Goal: Task Accomplishment & Management: Use online tool/utility

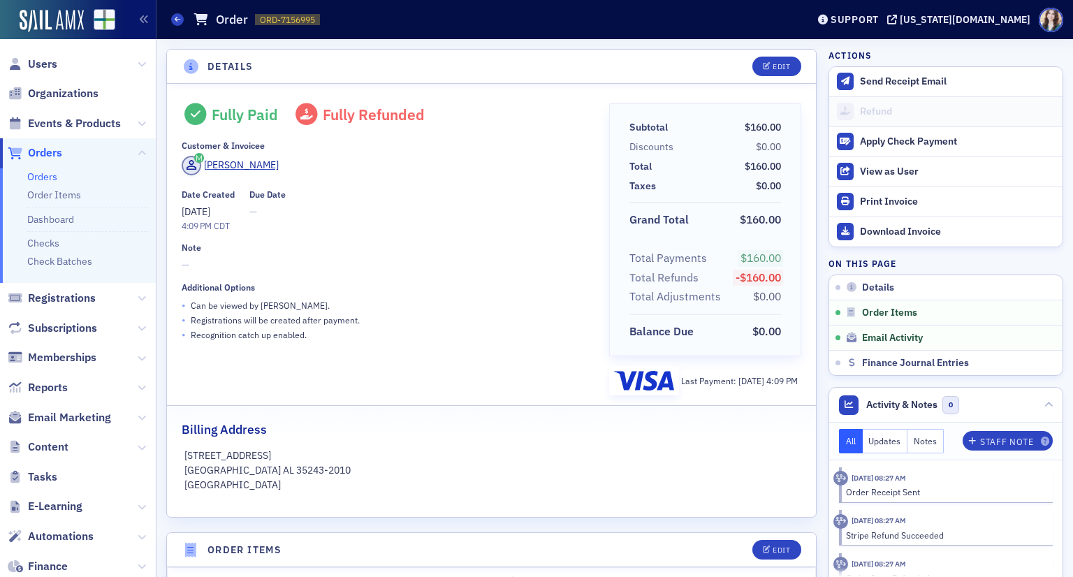
scroll to position [628, 0]
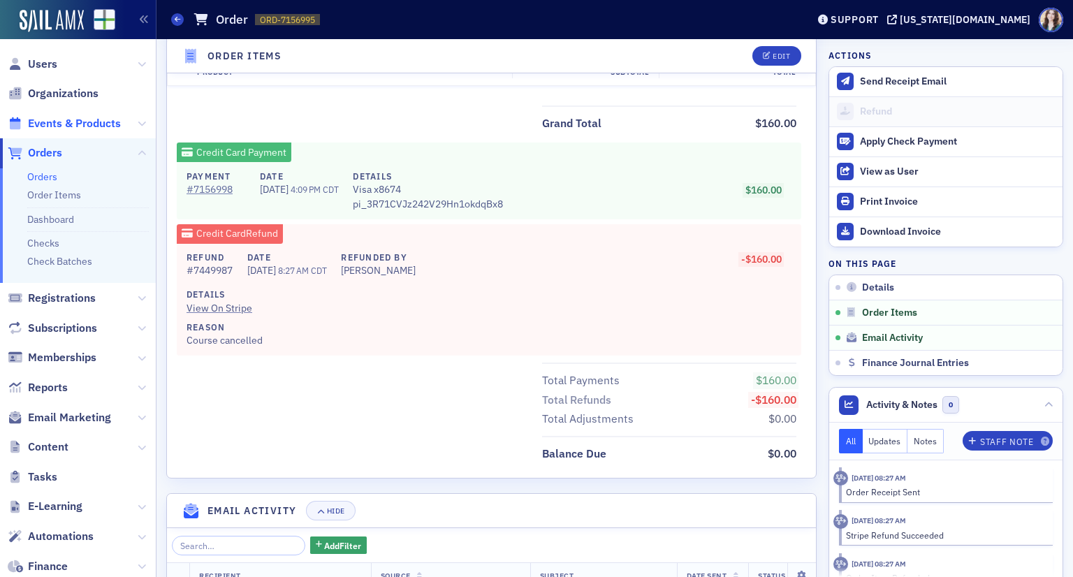
click at [59, 118] on span "Events & Products" at bounding box center [74, 123] width 93 height 15
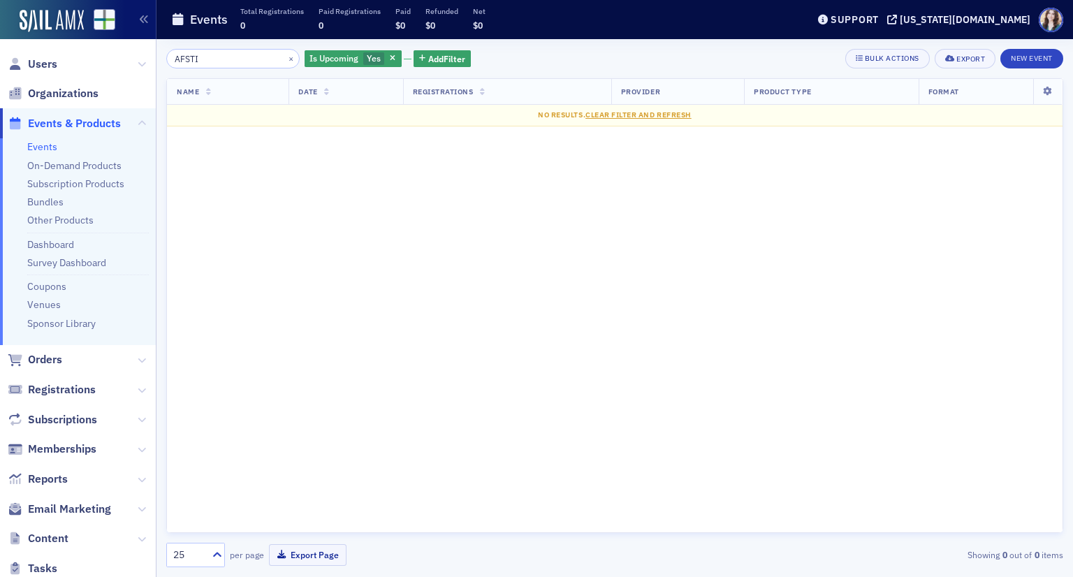
drag, startPoint x: 182, startPoint y: 57, endPoint x: 251, endPoint y: 45, distance: 69.3
click at [247, 54] on input "AFSTI" at bounding box center [232, 59] width 133 height 20
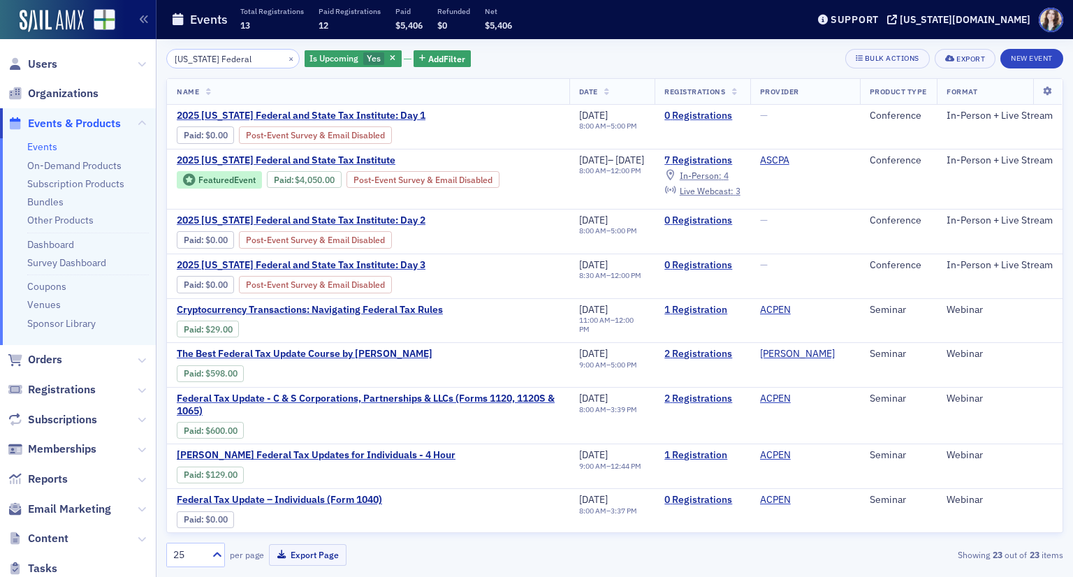
type input "Alabama Federal"
click at [589, 45] on div "Alabama Federal × Is Upcoming Yes Add Filter Bulk Actions Export New Event Name…" at bounding box center [614, 308] width 897 height 538
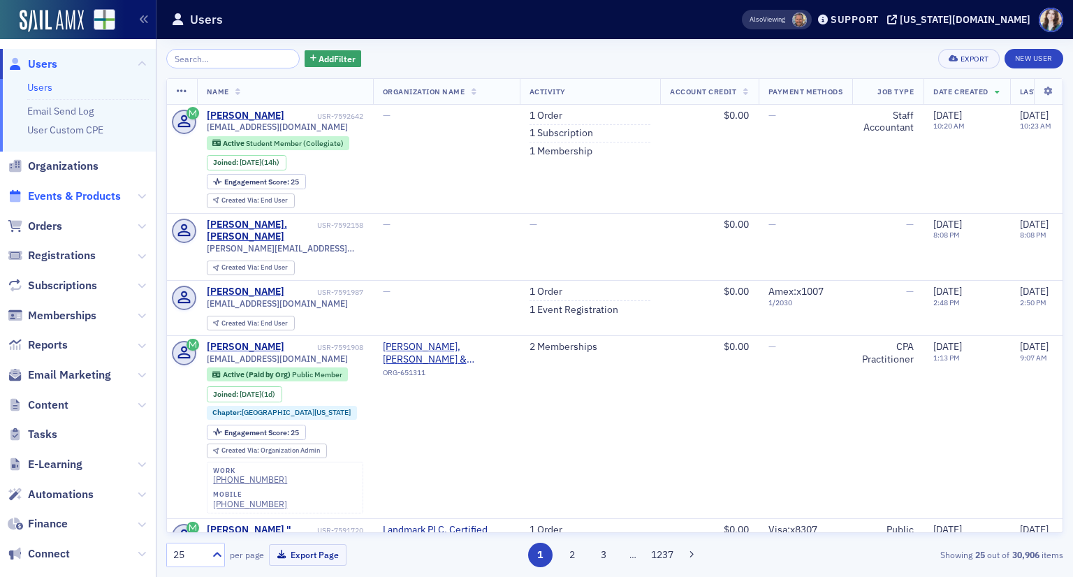
click at [51, 195] on span "Events & Products" at bounding box center [74, 196] width 93 height 15
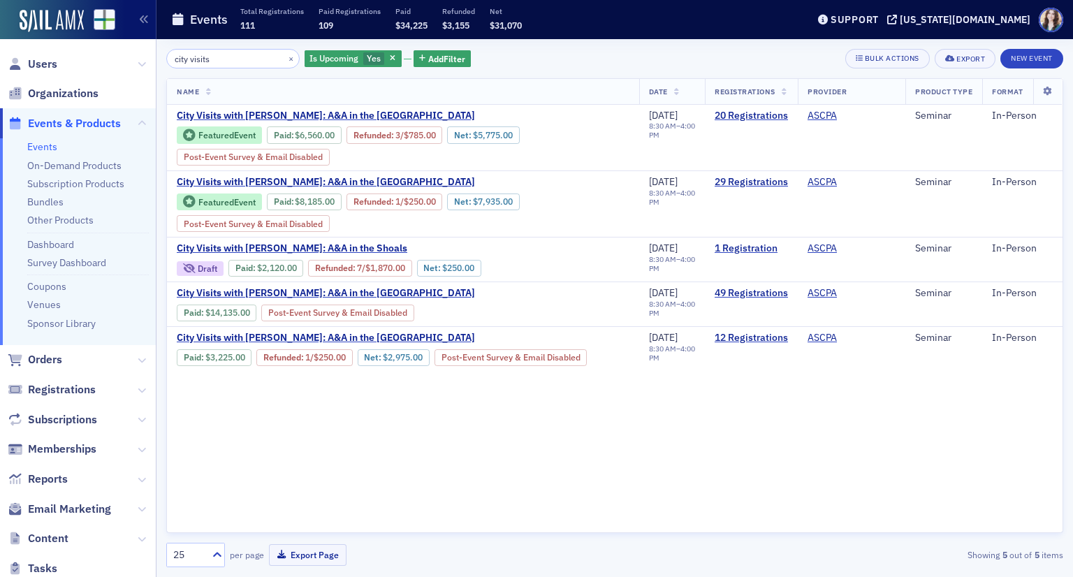
type input "city visits"
click at [529, 53] on div "city visits × Is Upcoming Yes Add Filter Bulk Actions Export New Event" at bounding box center [614, 59] width 897 height 20
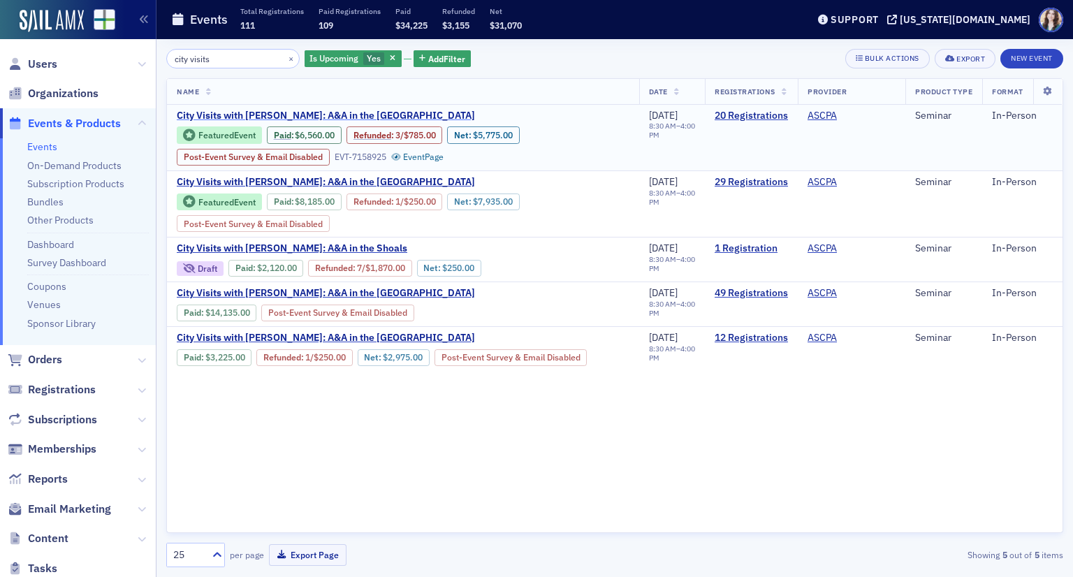
click at [296, 112] on span "City Visits with Mike Brand: A&A in the Rocket City" at bounding box center [326, 116] width 298 height 13
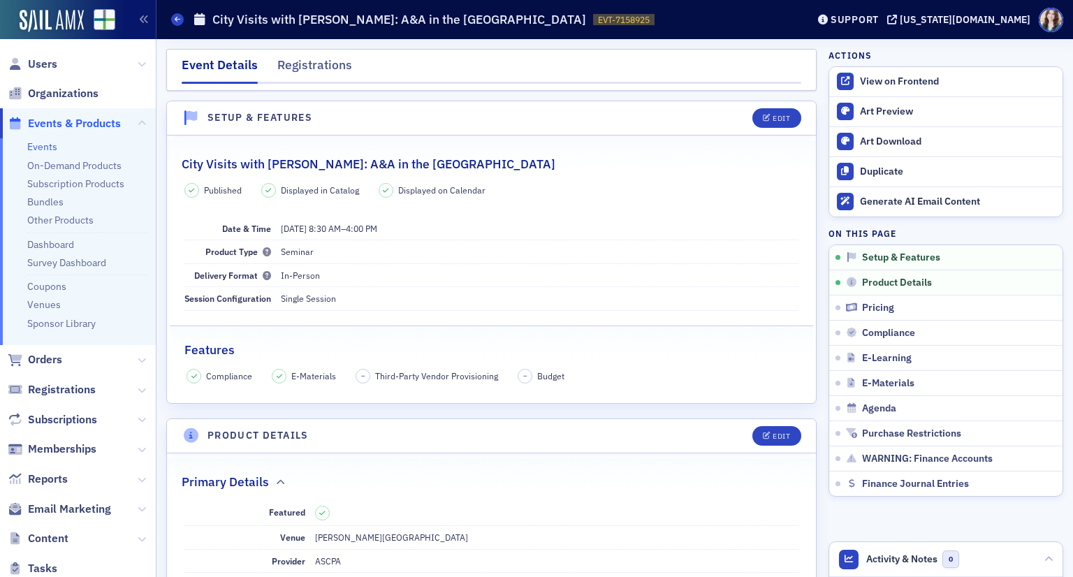
click at [48, 150] on link "Events" at bounding box center [42, 146] width 30 height 13
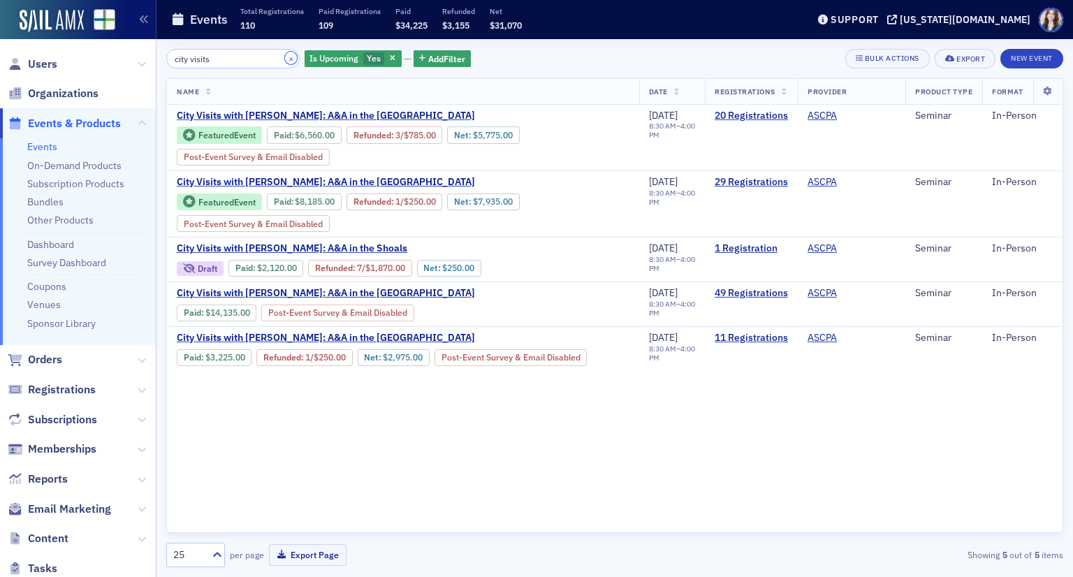
click at [285, 54] on button "×" at bounding box center [291, 58] width 13 height 13
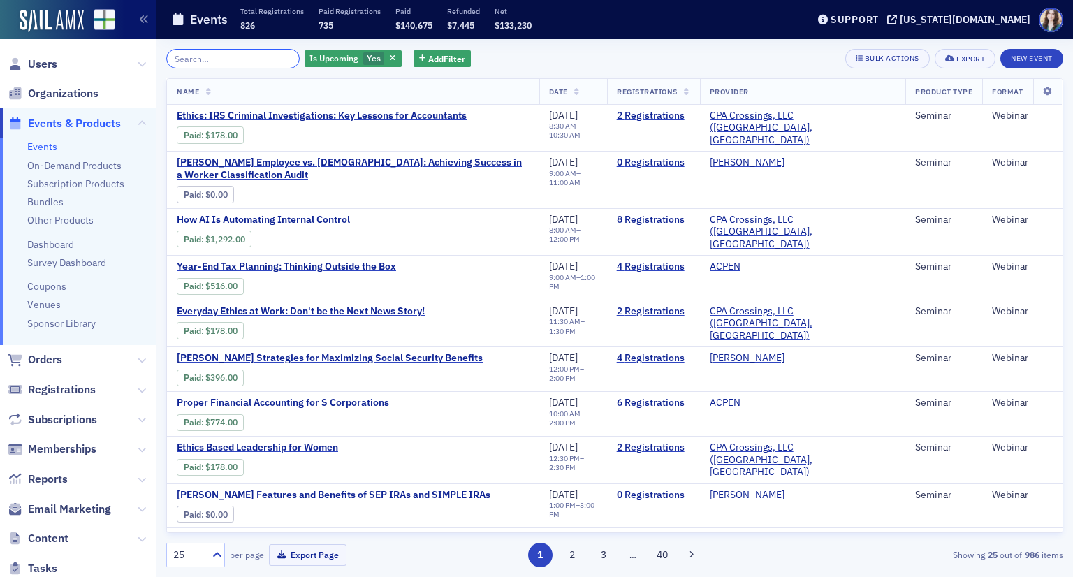
paste input "CFO Series: Crisis Management - Navigate the Storms Safely"
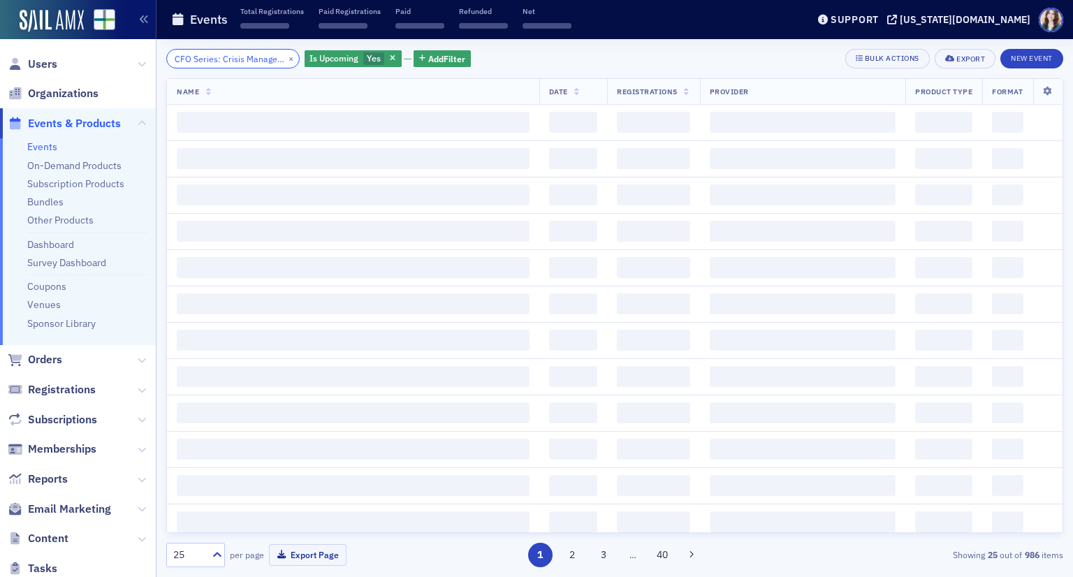
scroll to position [0, 131]
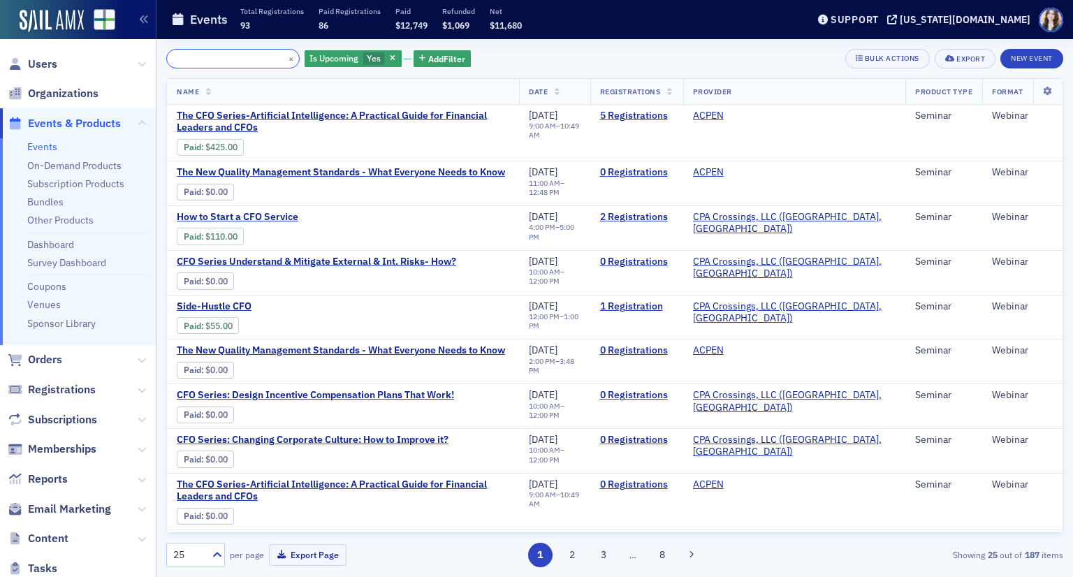
type input "CFO Series: Crisis Management - Navigate the Storms Safely"
click at [505, 57] on div "CFO Series: Crisis Management - Navigate the Storms Safely × Is Upcoming Yes Ad…" at bounding box center [614, 59] width 897 height 20
click at [367, 61] on span "Yes" at bounding box center [374, 57] width 14 height 11
click at [439, 60] on input "No" at bounding box center [438, 59] width 13 height 13
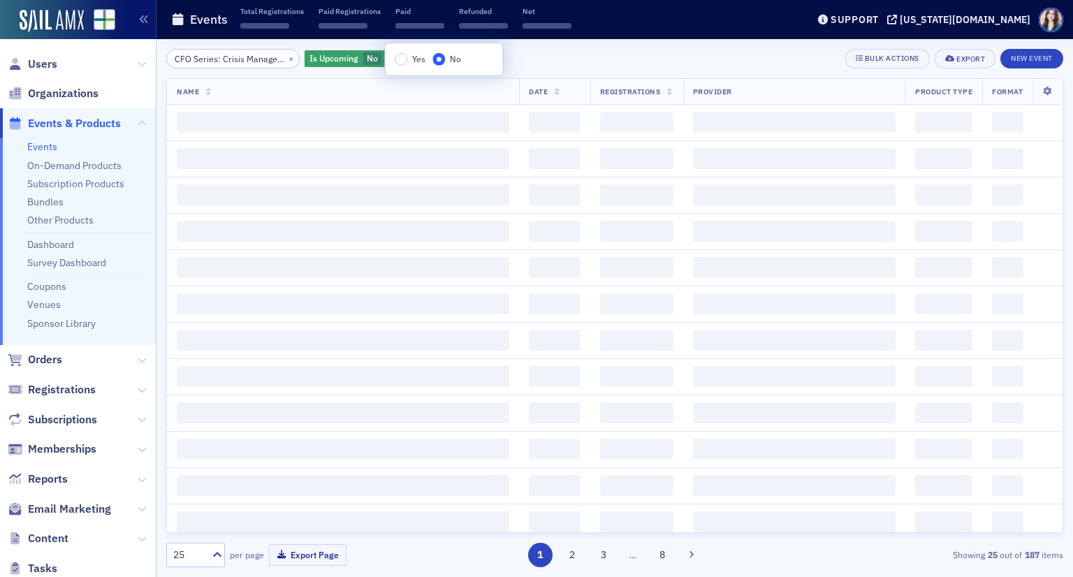
click at [698, 57] on div "CFO Series: Crisis Management - Navigate the Storms Safely × Is Upcoming No Add…" at bounding box center [614, 59] width 897 height 20
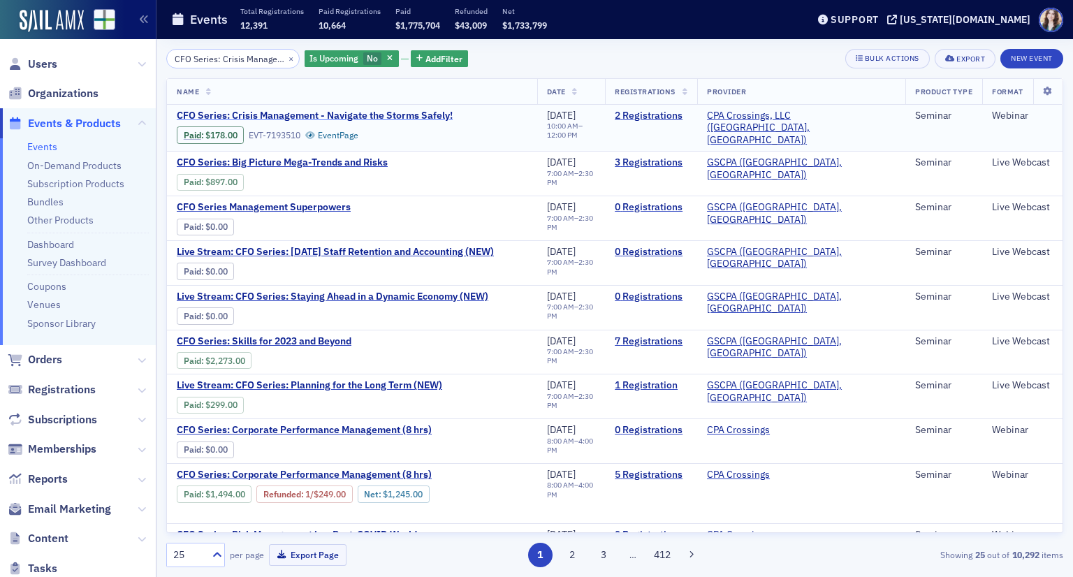
click at [421, 115] on span "CFO Series: Crisis Management - Navigate the Storms Safely!" at bounding box center [315, 116] width 276 height 13
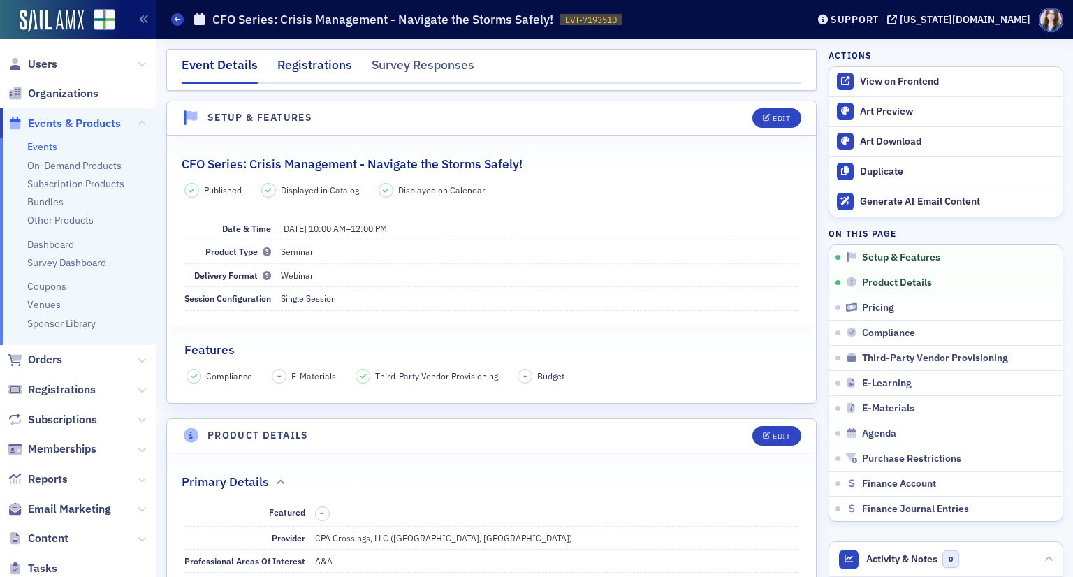
click at [302, 63] on div "Registrations" at bounding box center [314, 69] width 75 height 26
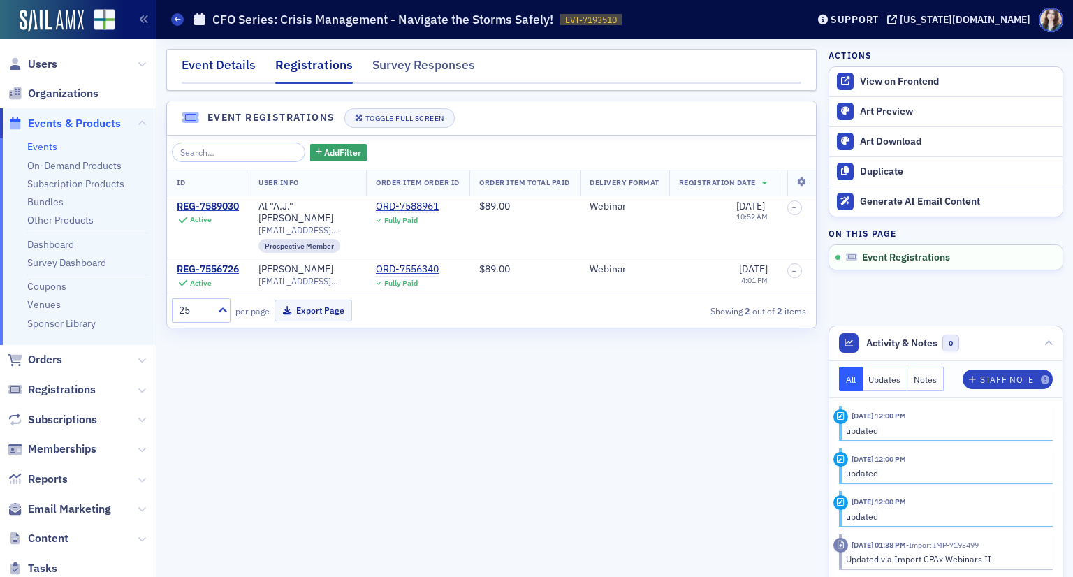
click at [208, 63] on div "Event Details" at bounding box center [219, 69] width 74 height 26
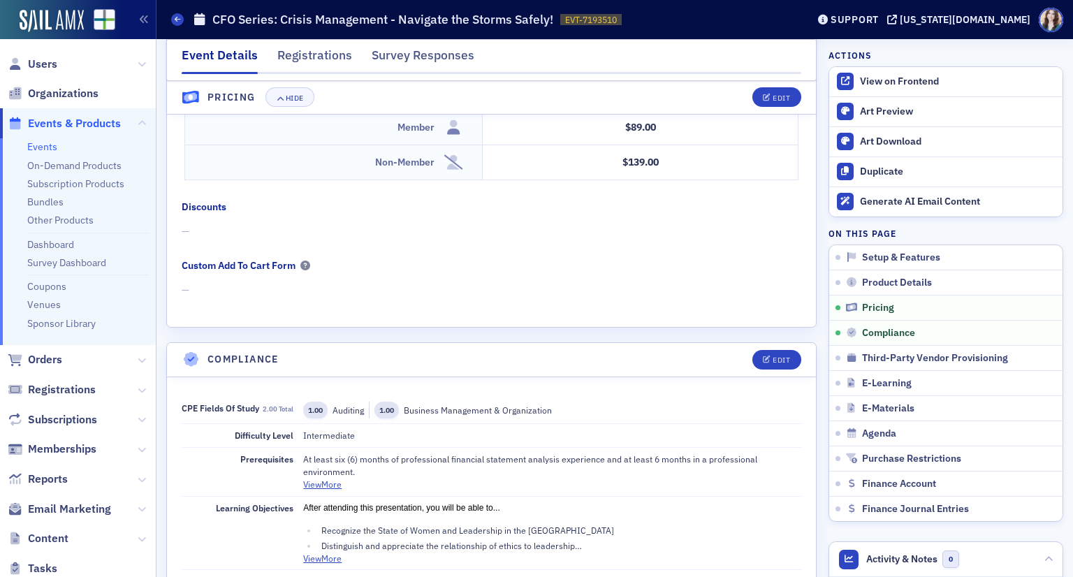
scroll to position [1187, 0]
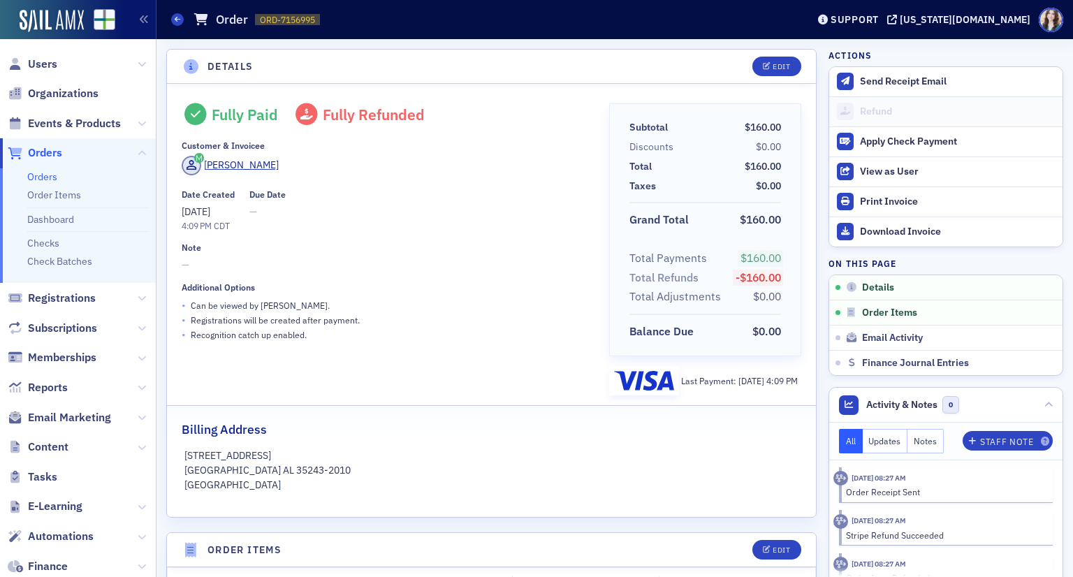
click at [45, 149] on span "Orders" at bounding box center [45, 152] width 34 height 15
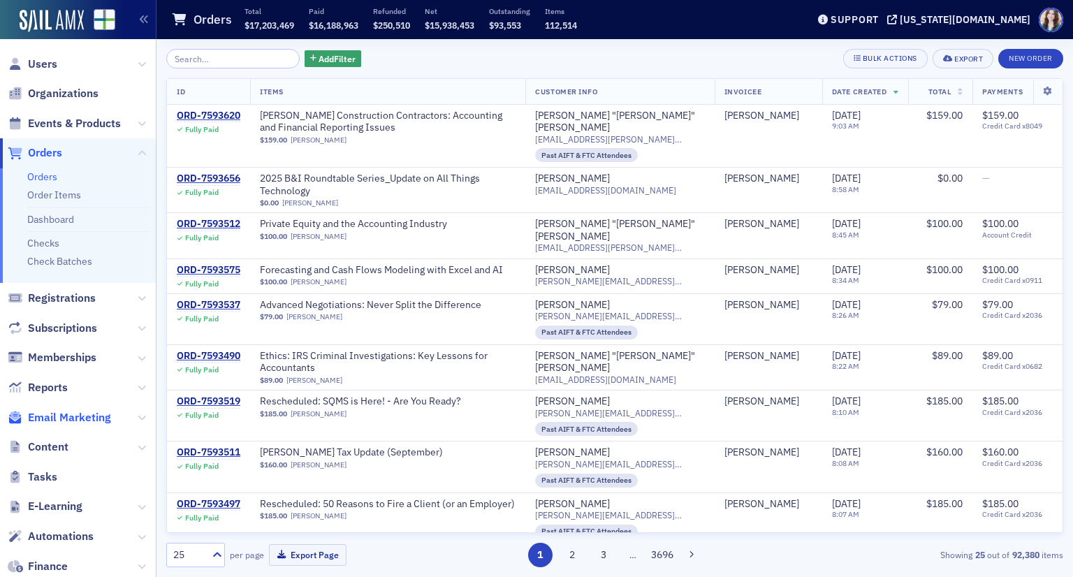
click at [49, 412] on span "Email Marketing" at bounding box center [69, 417] width 83 height 15
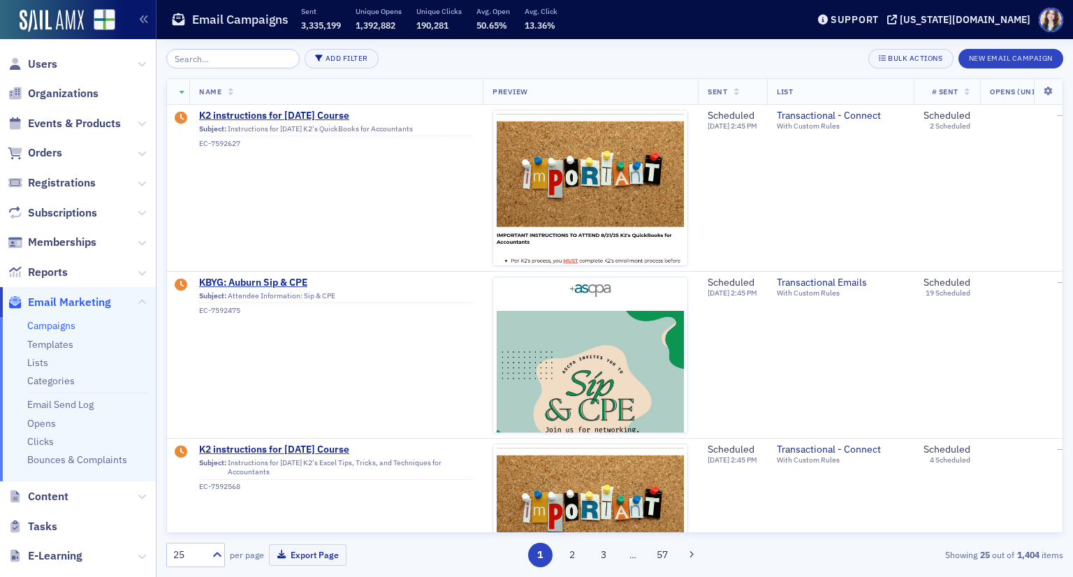
click at [389, 54] on div "Add Filter Bulk Actions New Email Campaign" at bounding box center [614, 59] width 897 height 20
click at [369, 54] on div "Add Filter Bulk Actions New Email Campaign" at bounding box center [614, 59] width 897 height 20
click at [240, 64] on input "search" at bounding box center [232, 59] width 133 height 20
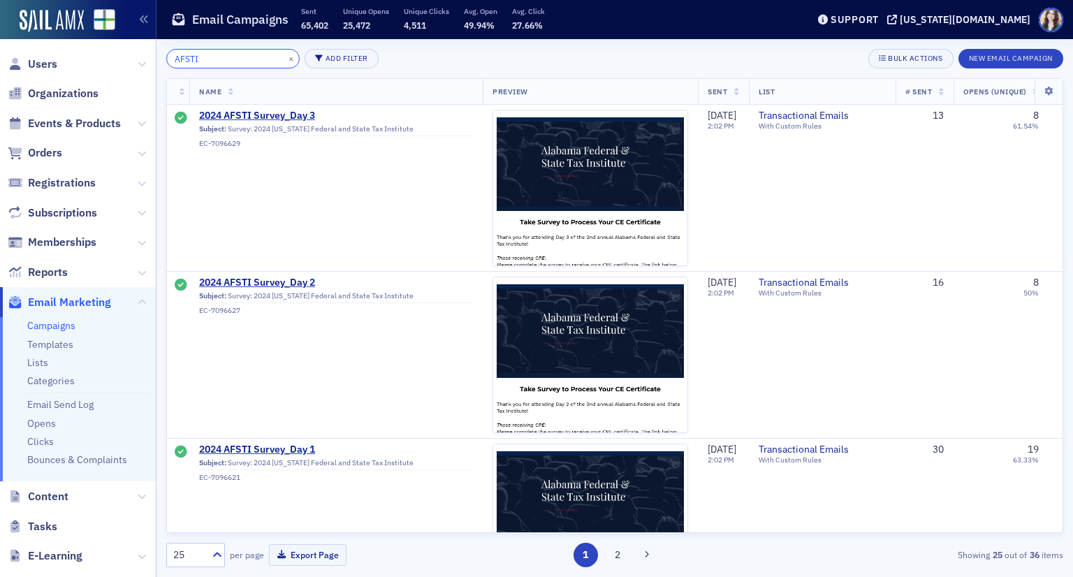
type input "AFSTI"
click at [407, 52] on div "AFSTI × Add Filter Bulk Actions New Email Campaign" at bounding box center [614, 59] width 897 height 20
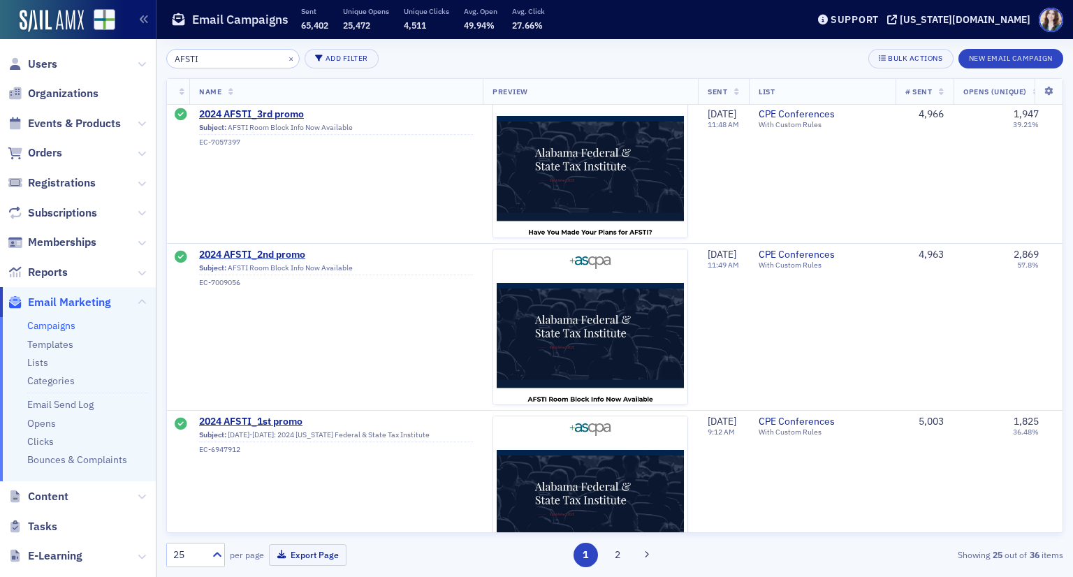
scroll to position [1676, 0]
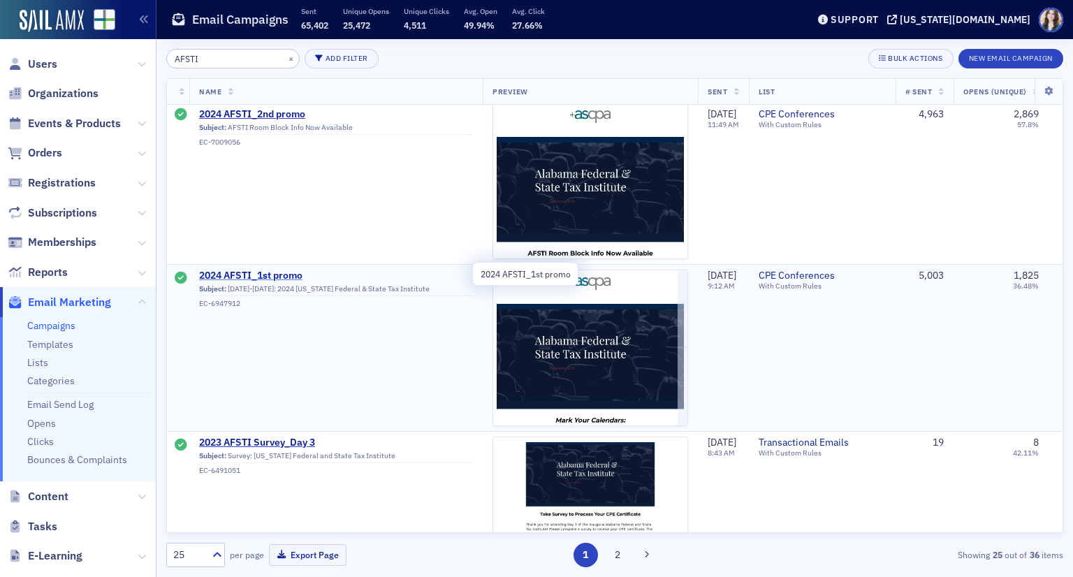
click at [276, 274] on span "2024 AFSTI_1st promo" at bounding box center [336, 276] width 274 height 13
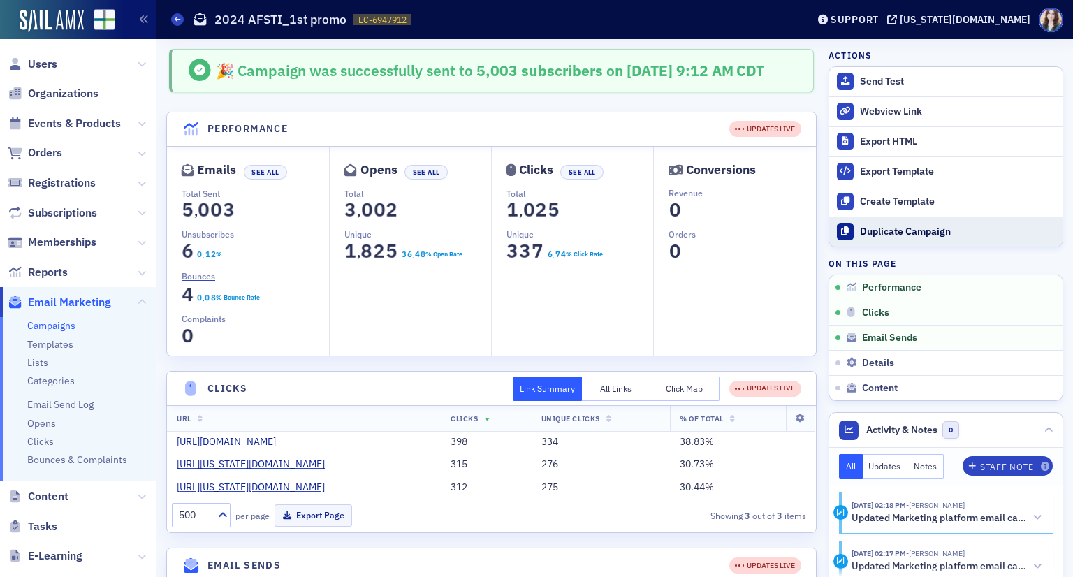
click at [846, 232] on button "Duplicate Campaign" at bounding box center [945, 231] width 233 height 30
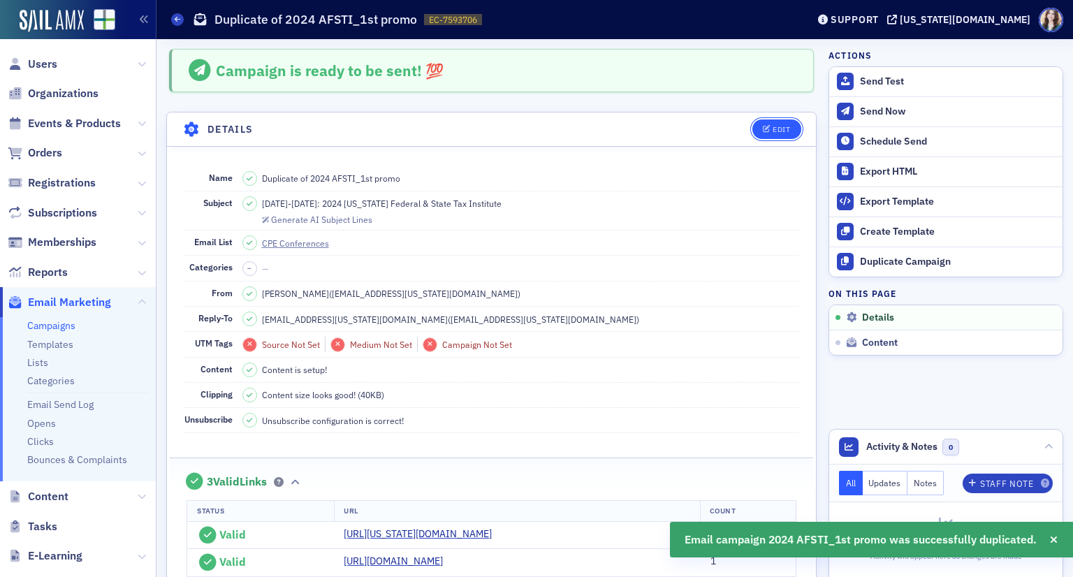
click at [774, 131] on div "Edit" at bounding box center [780, 130] width 17 height 8
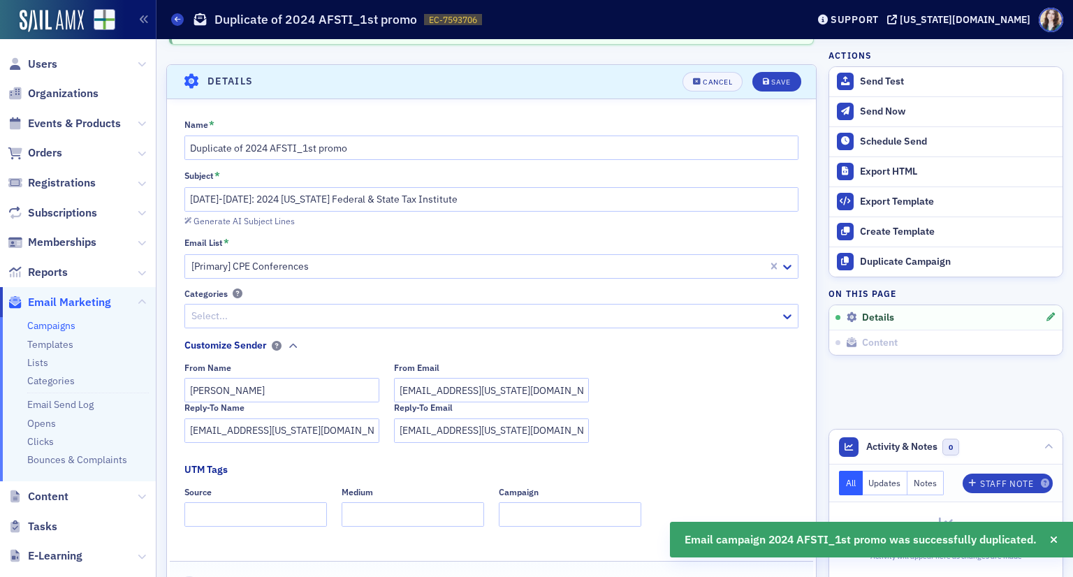
scroll to position [64, 0]
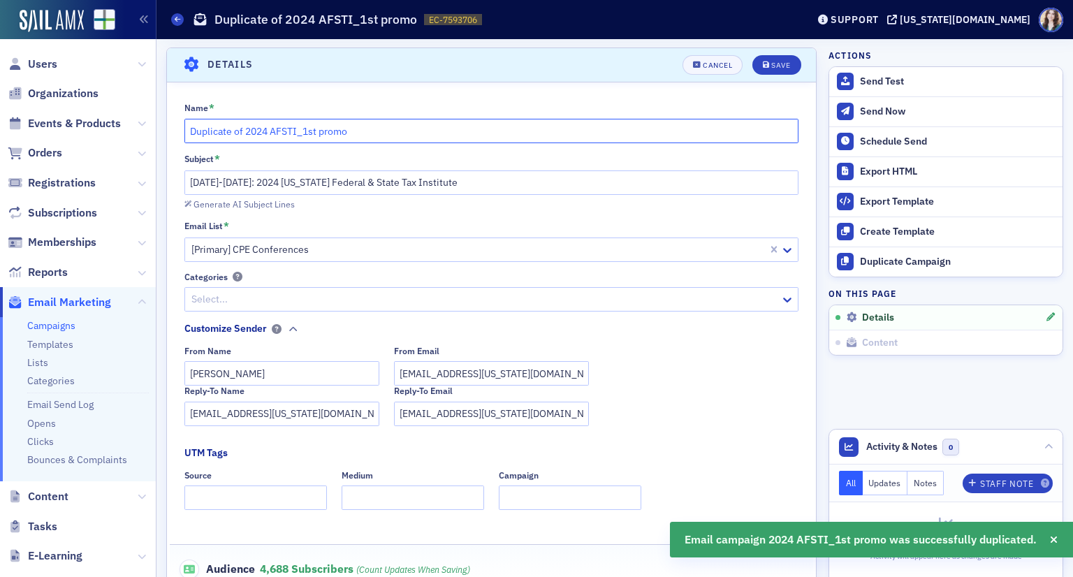
drag, startPoint x: 246, startPoint y: 129, endPoint x: 161, endPoint y: 142, distance: 85.5
click at [210, 132] on input "2024 AFSTI_1st promo" at bounding box center [491, 131] width 615 height 24
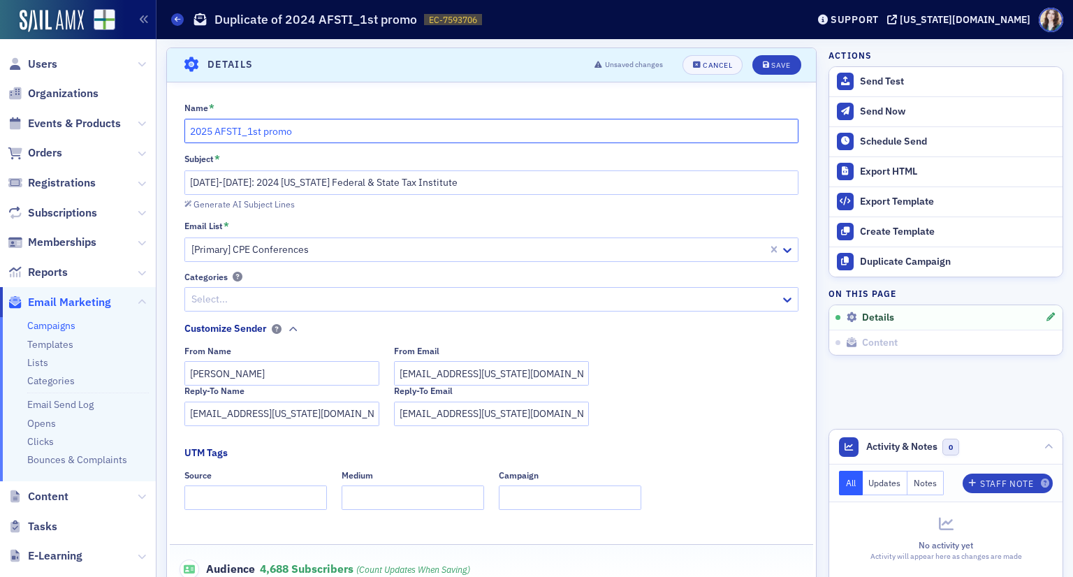
type input "2025 AFSTI_1st promo"
click at [283, 182] on input "November 6-8: 2024 Alabama Federal & State Tax Institute" at bounding box center [491, 182] width 615 height 24
drag, startPoint x: 254, startPoint y: 182, endPoint x: 240, endPoint y: 182, distance: 14.0
click at [240, 182] on input "November 6-8: 2025 Alabama Federal & State Tax Institute" at bounding box center [491, 182] width 615 height 24
type input "[DATE]-[DATE]: 2025 [US_STATE] Federal & State Tax Institute"
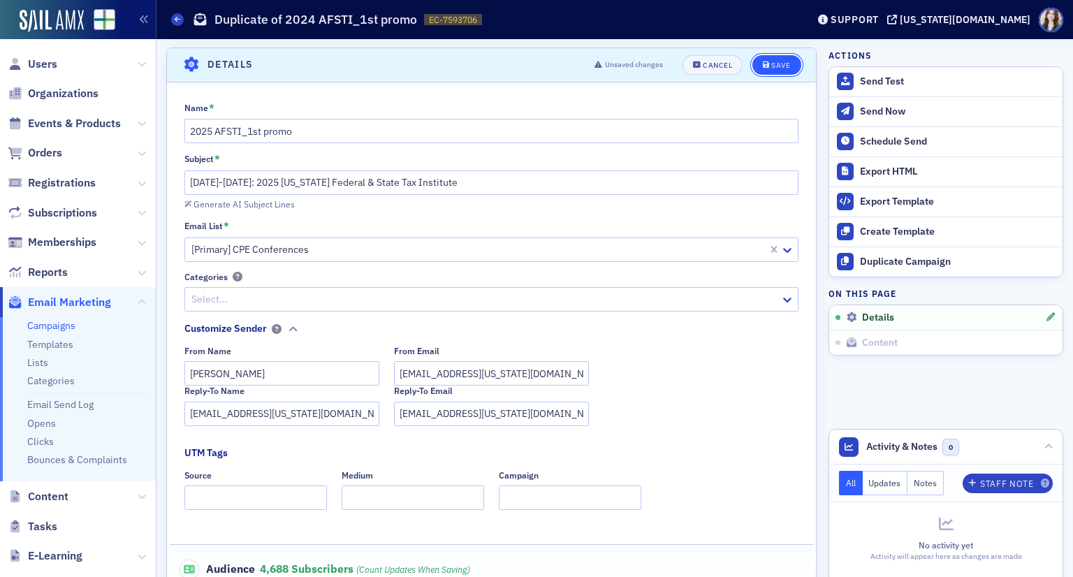
click at [771, 67] on div "Save" at bounding box center [780, 65] width 19 height 8
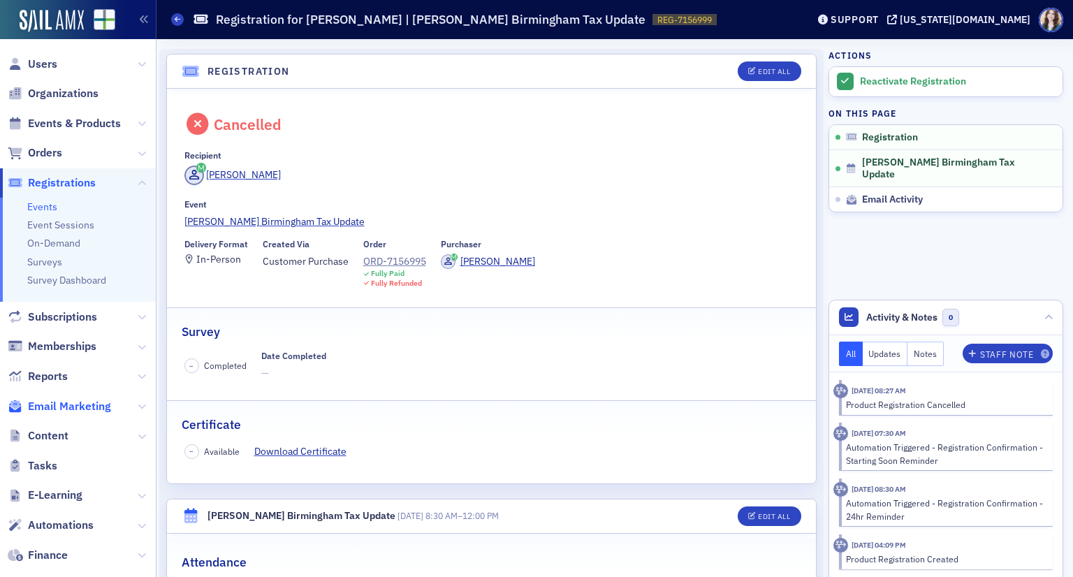
click at [84, 411] on span "Email Marketing" at bounding box center [69, 406] width 83 height 15
